Goal: Information Seeking & Learning: Learn about a topic

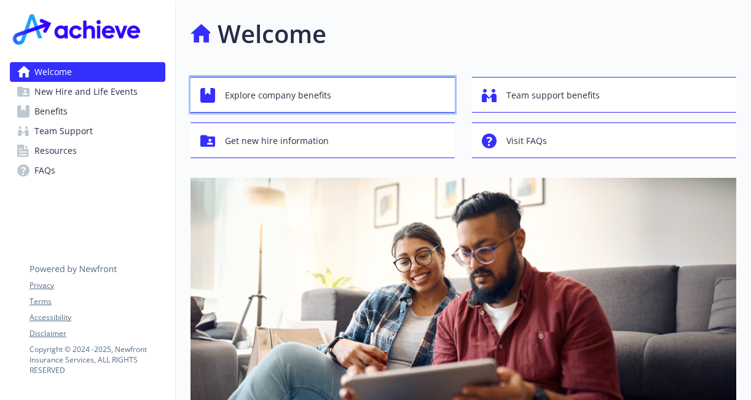
click at [303, 105] on span "Explore company benefits" at bounding box center [278, 95] width 106 height 23
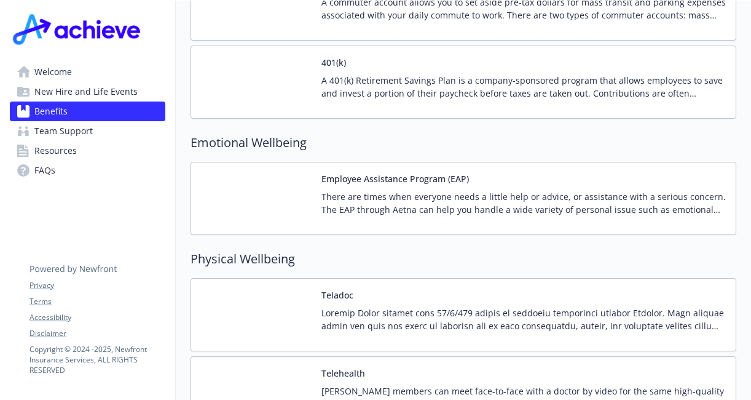
scroll to position [2172, 0]
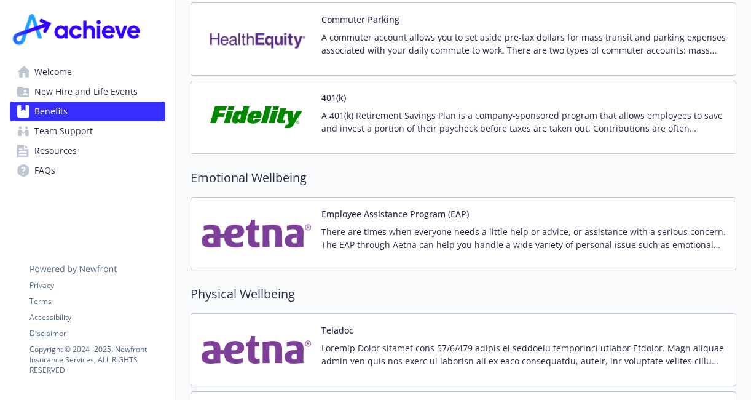
click at [267, 108] on img at bounding box center [256, 117] width 111 height 52
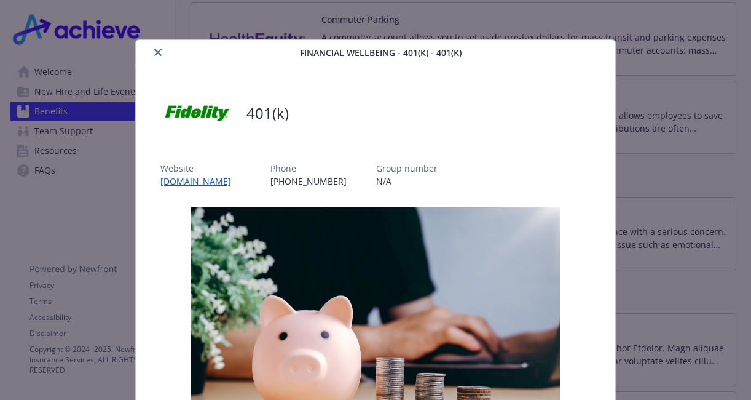
scroll to position [37, 0]
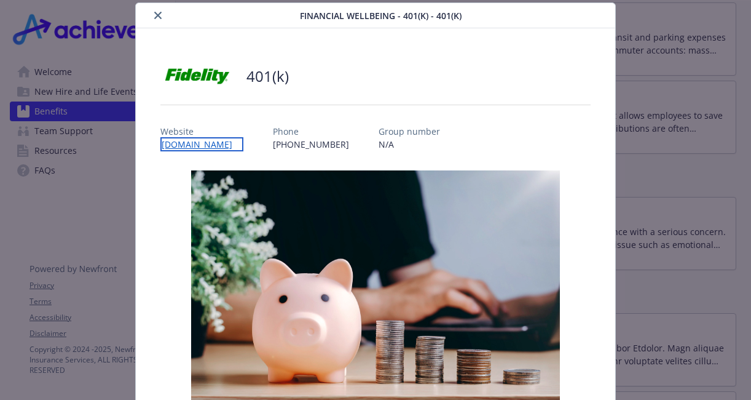
click at [214, 143] on link "[DOMAIN_NAME]" at bounding box center [201, 144] width 83 height 14
